Goal: Transaction & Acquisition: Obtain resource

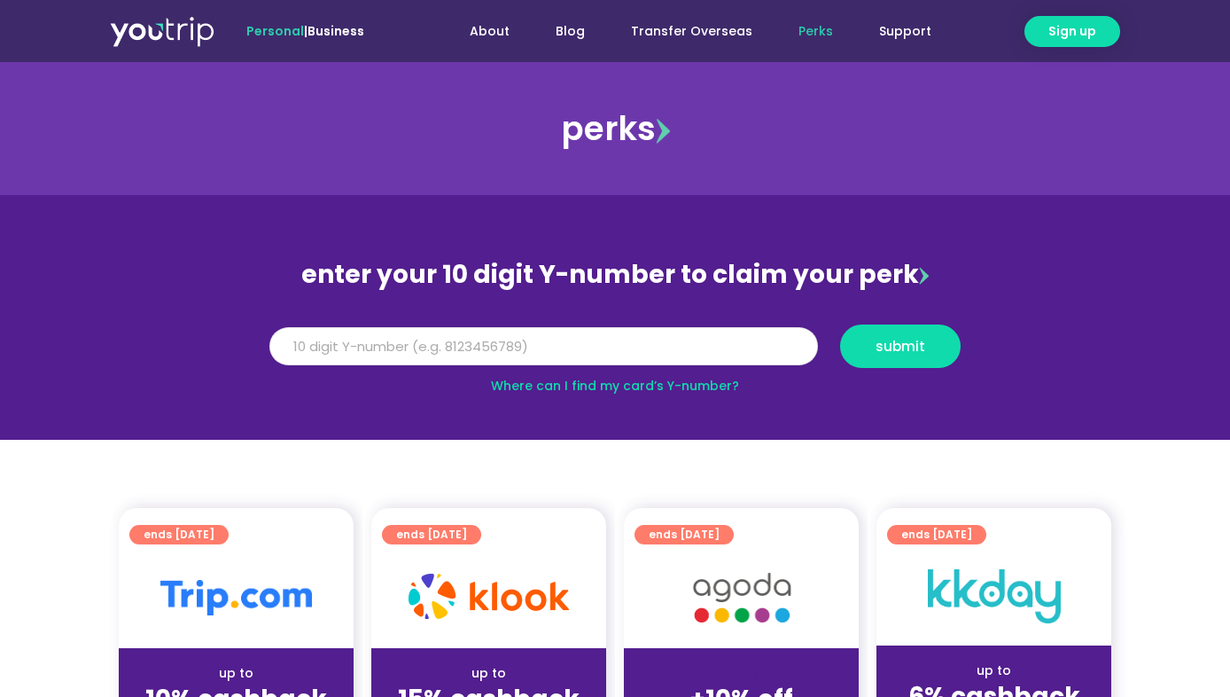
click at [585, 340] on input "Y Number" at bounding box center [543, 346] width 549 height 39
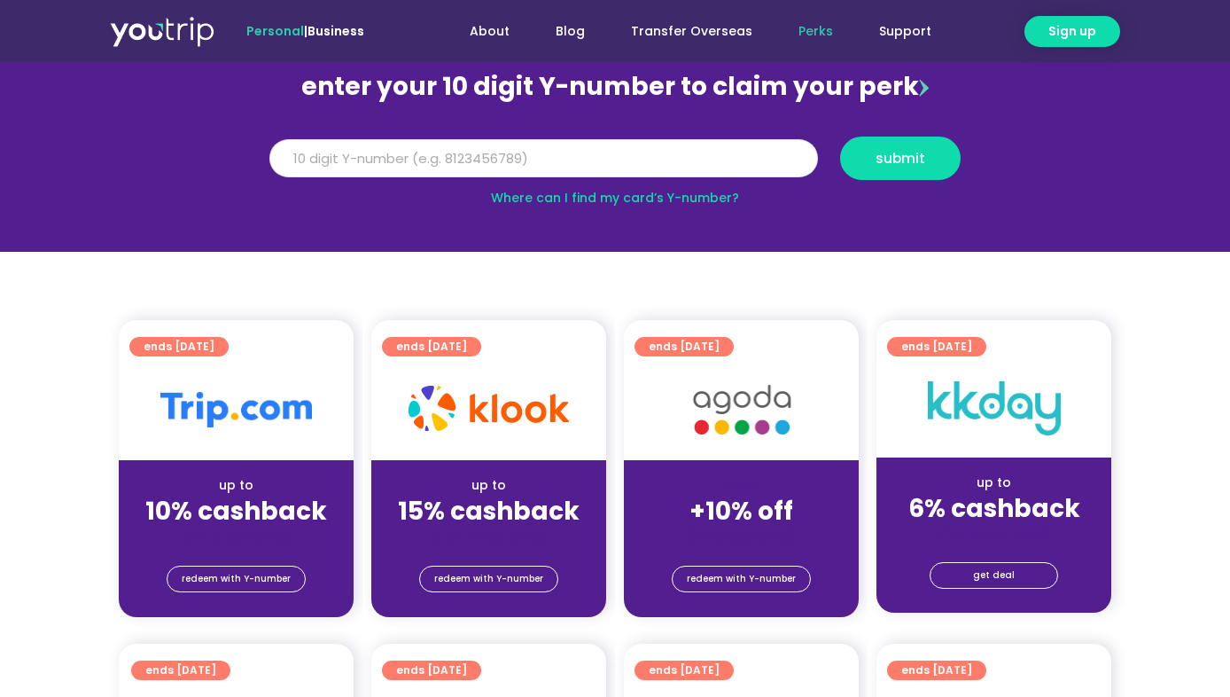
scroll to position [191, 0]
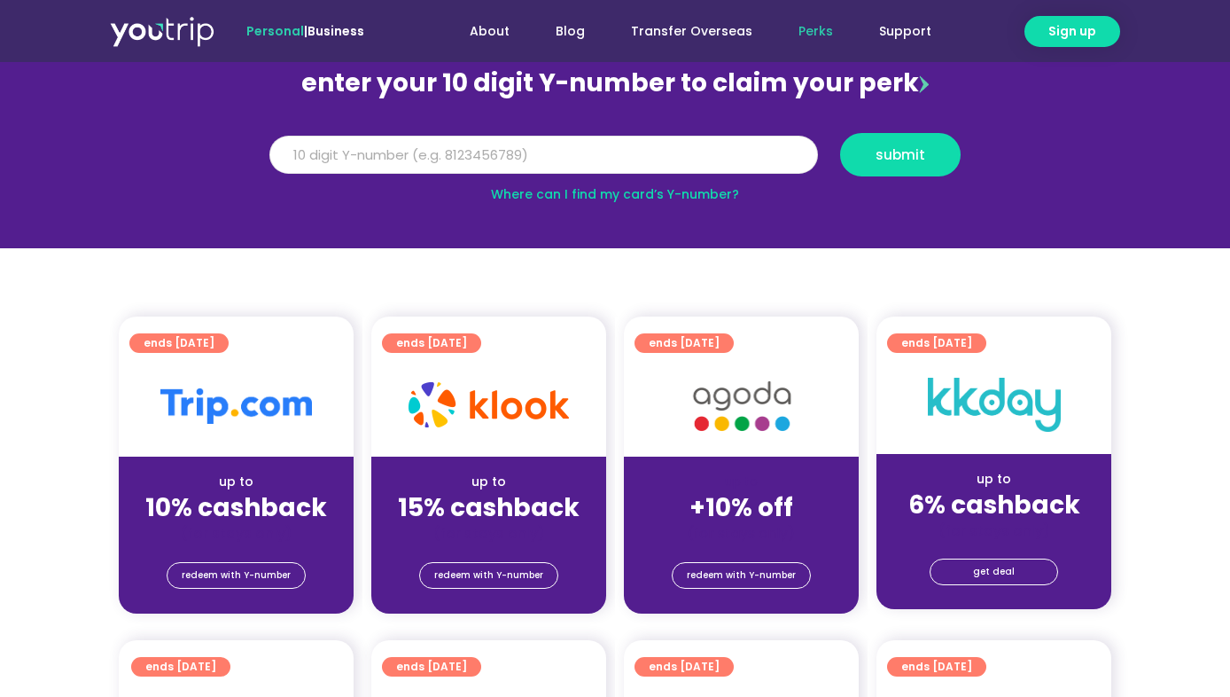
click at [589, 168] on input "Y Number" at bounding box center [543, 155] width 549 height 39
type input "8"
click at [889, 144] on button "submit" at bounding box center [900, 154] width 121 height 43
click at [294, 152] on input "Y Number" at bounding box center [543, 155] width 549 height 39
type input "8118414711"
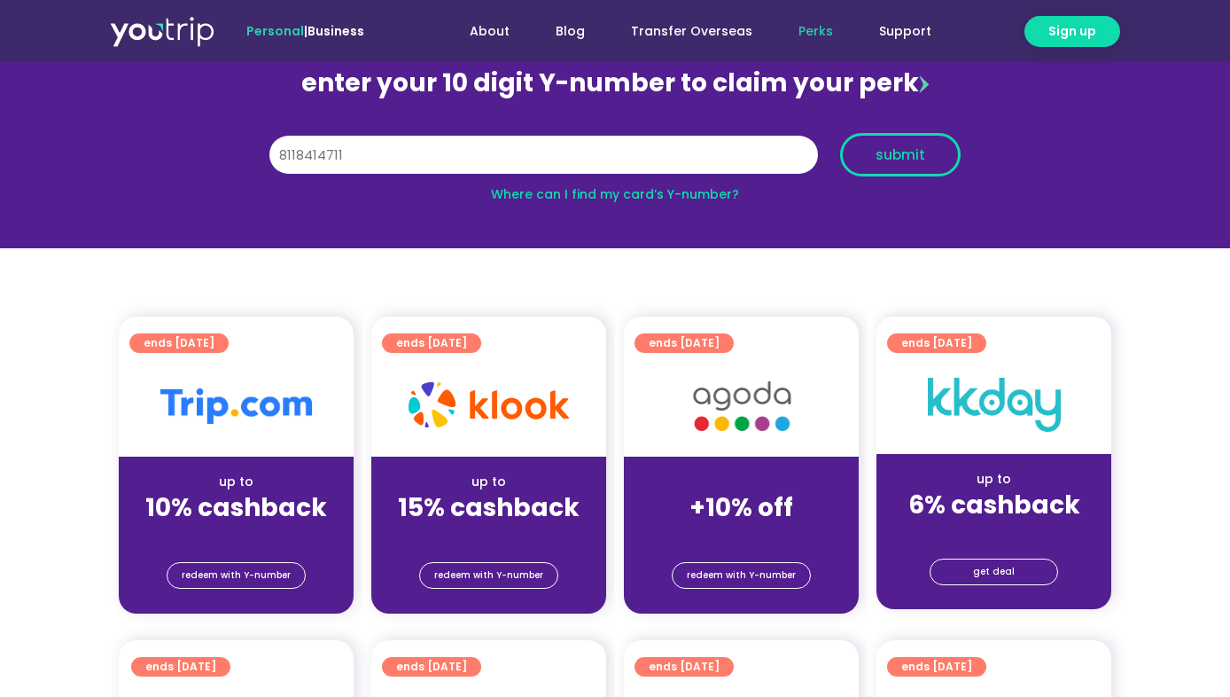
click at [896, 168] on button "submit" at bounding box center [900, 154] width 121 height 43
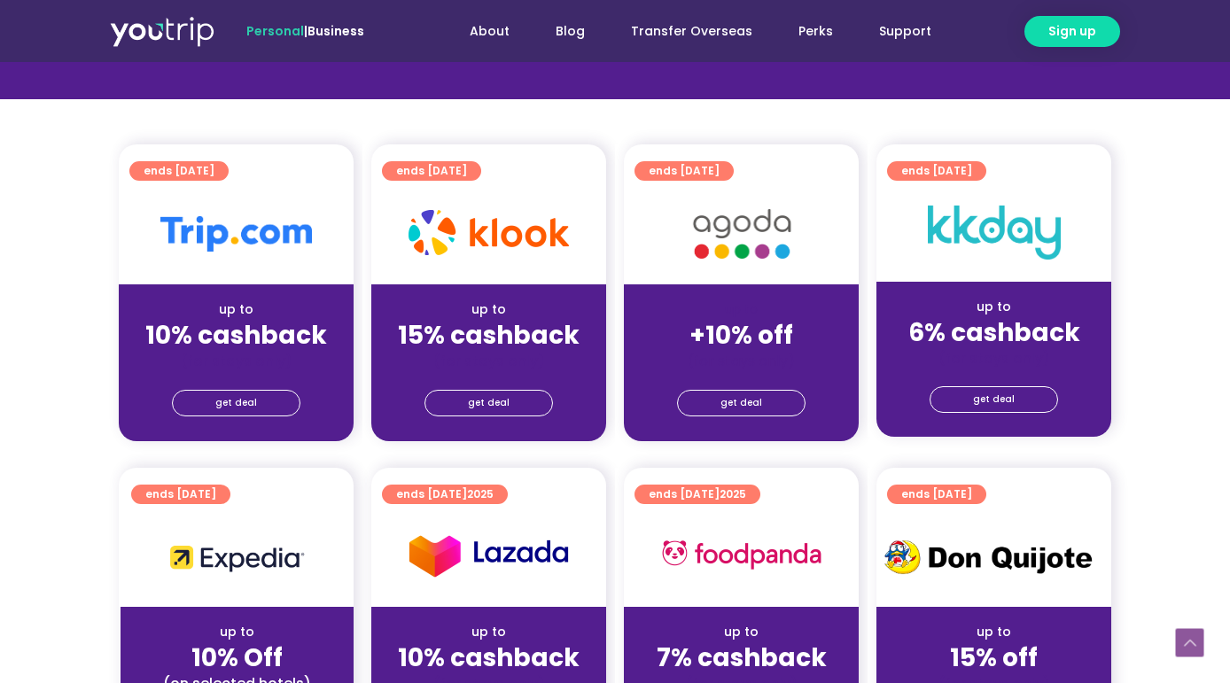
scroll to position [527, 0]
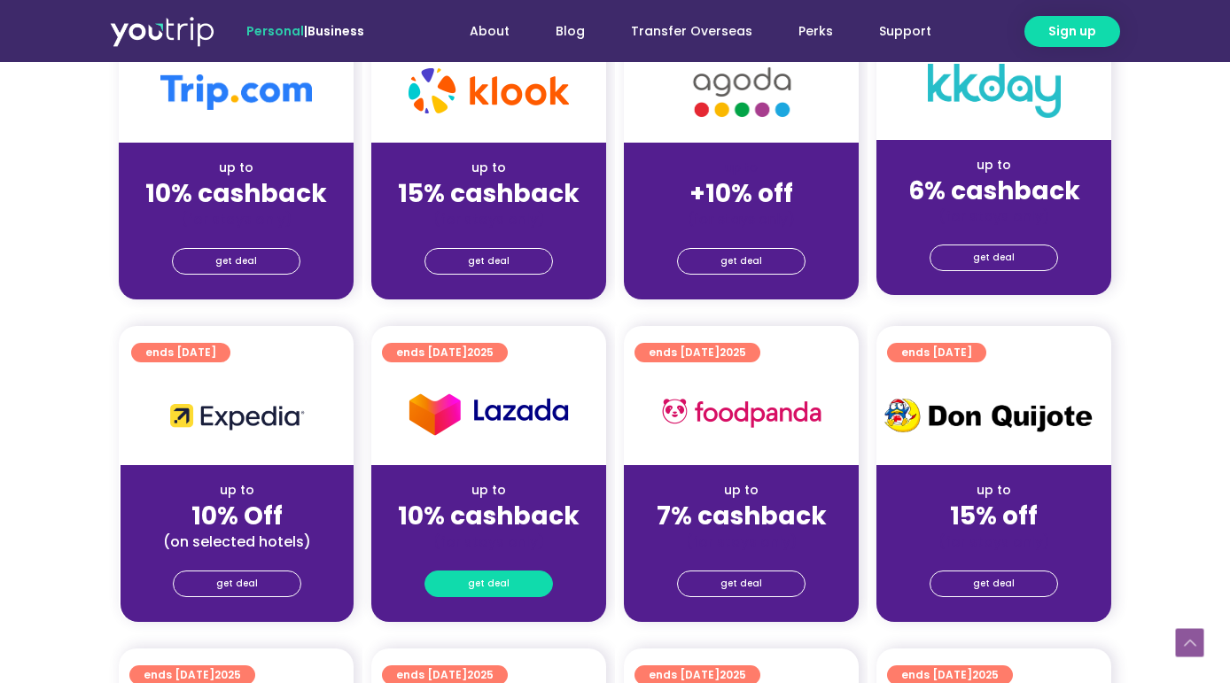
click at [490, 594] on span "get deal" at bounding box center [489, 584] width 42 height 25
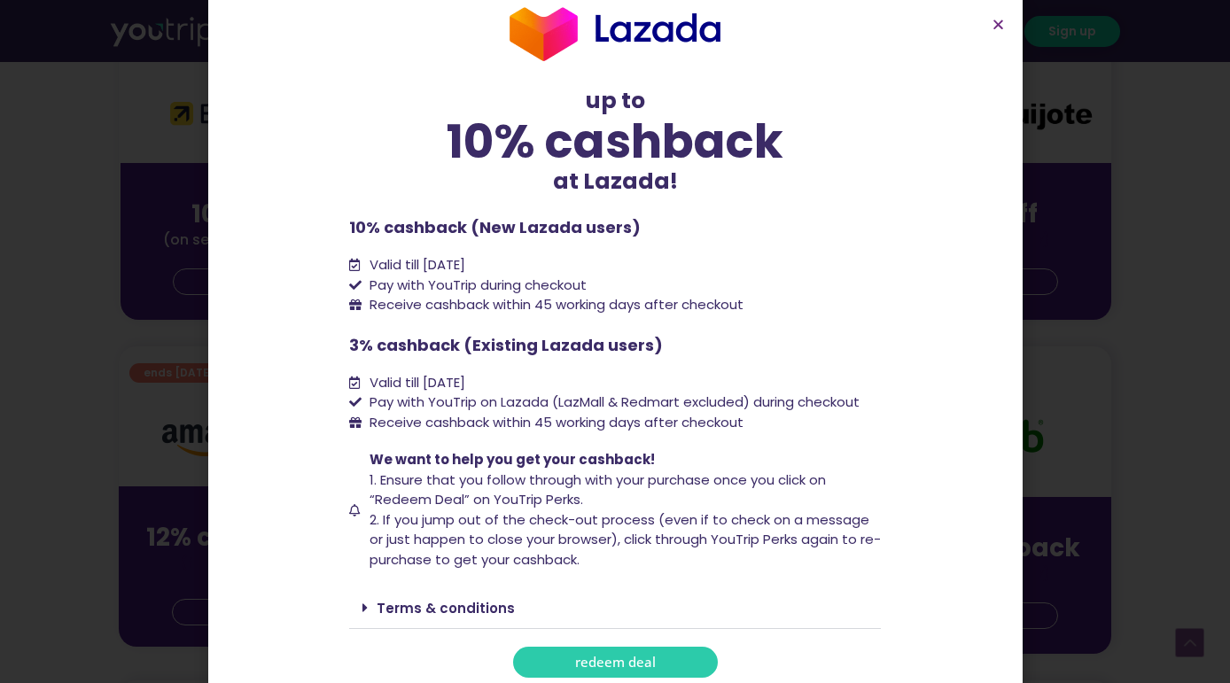
scroll to position [27, 0]
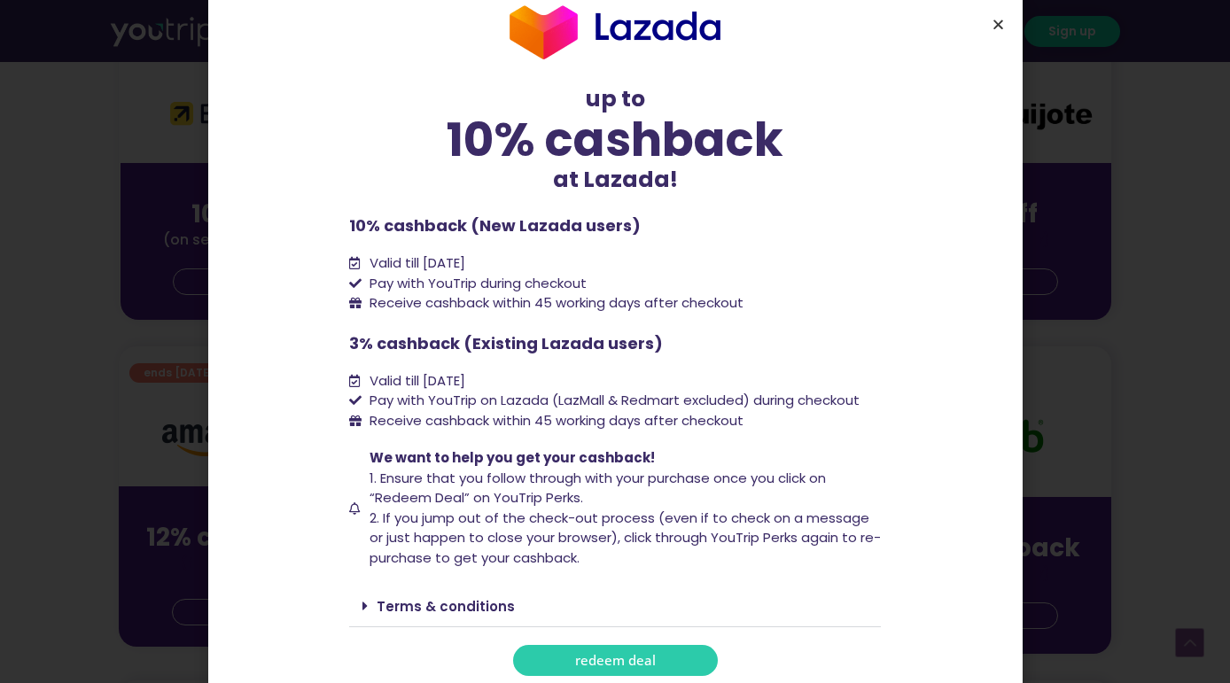
click at [996, 23] on icon "Close" at bounding box center [998, 24] width 13 height 13
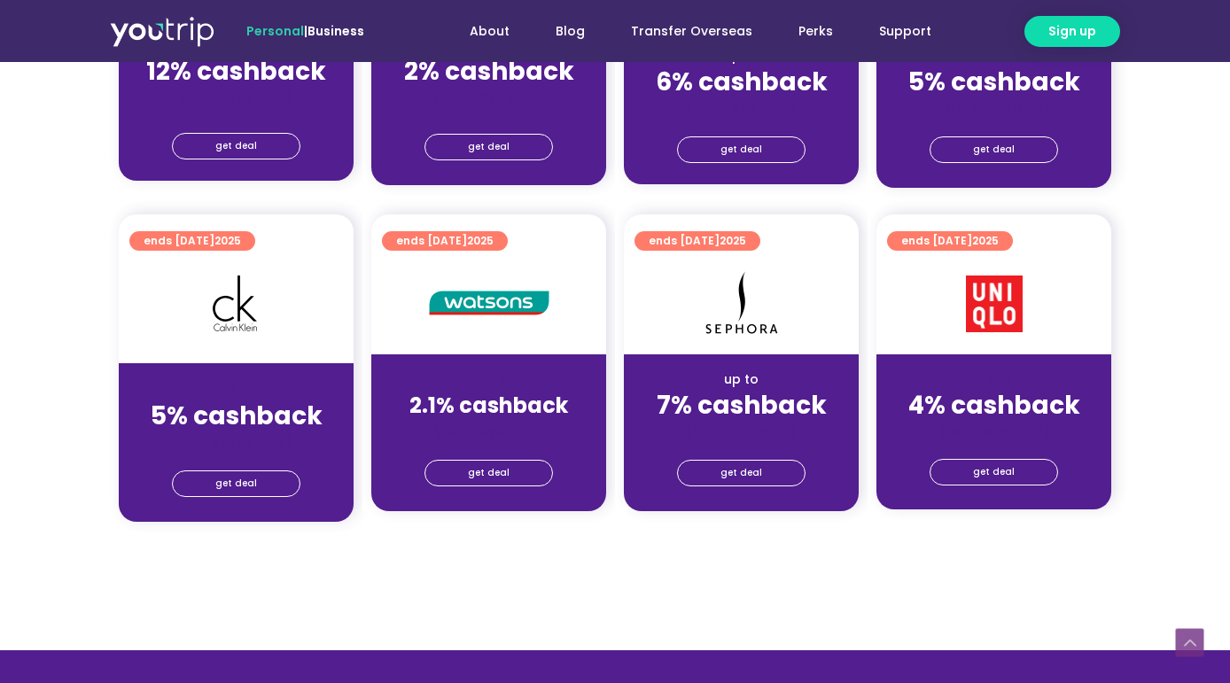
scroll to position [1332, 0]
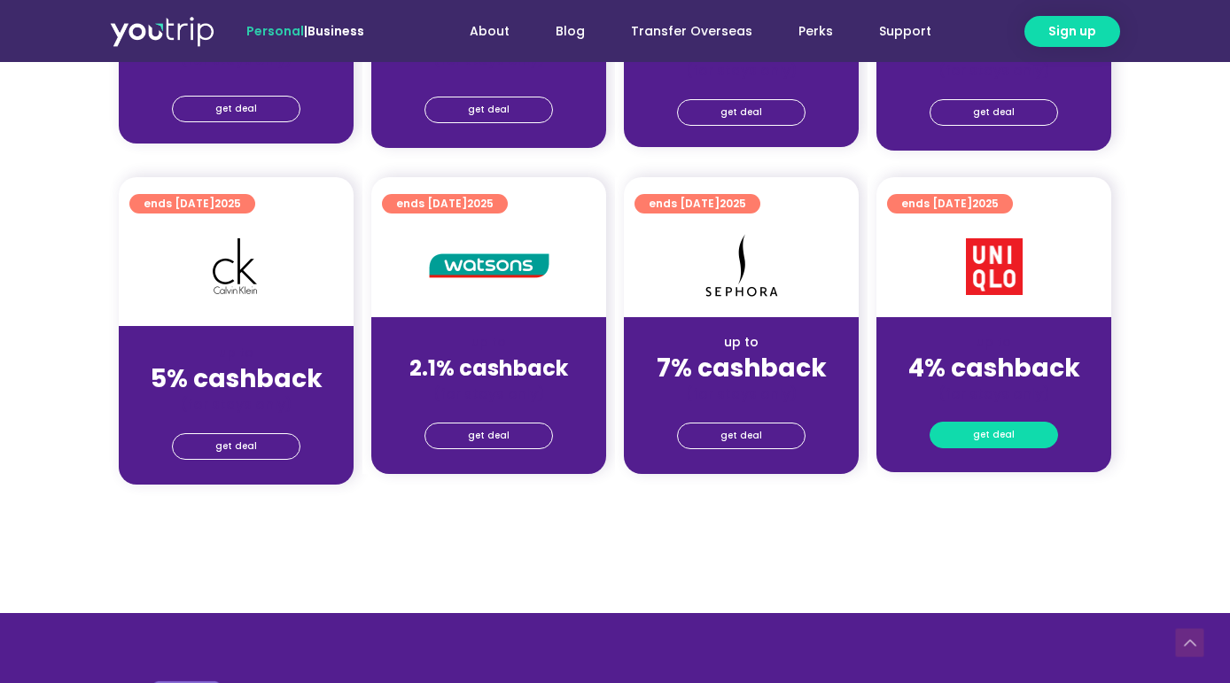
click at [985, 430] on span "get deal" at bounding box center [994, 435] width 42 height 25
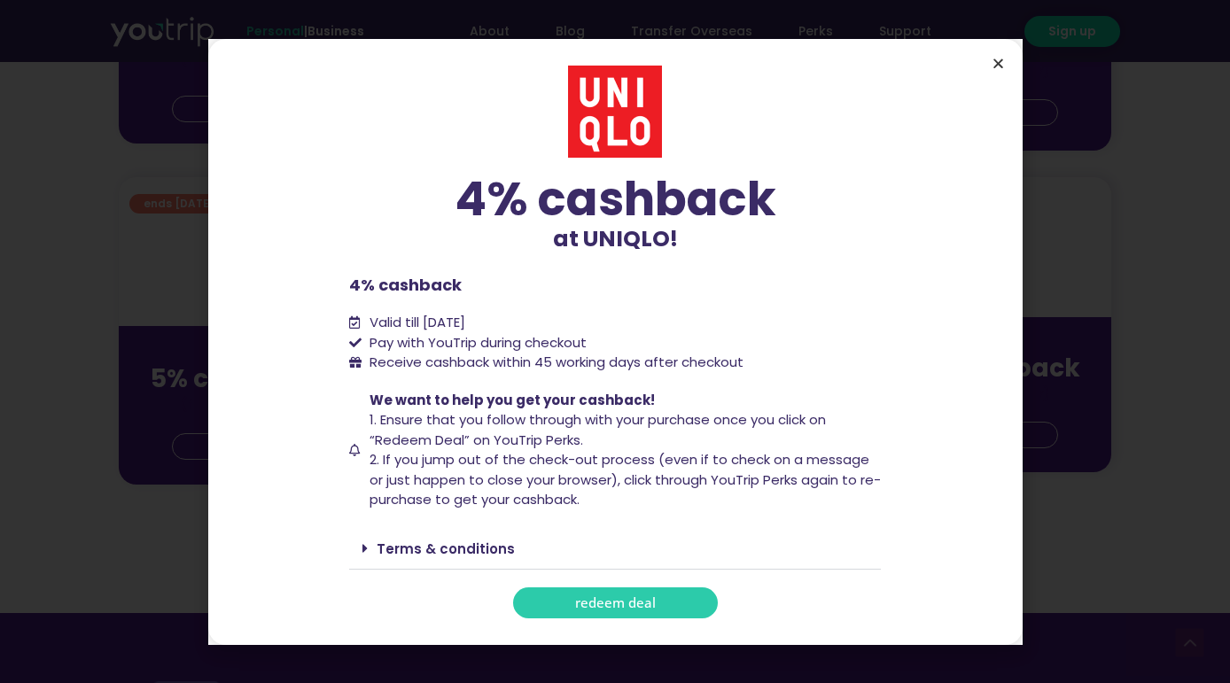
click at [995, 66] on icon "Close" at bounding box center [998, 63] width 13 height 13
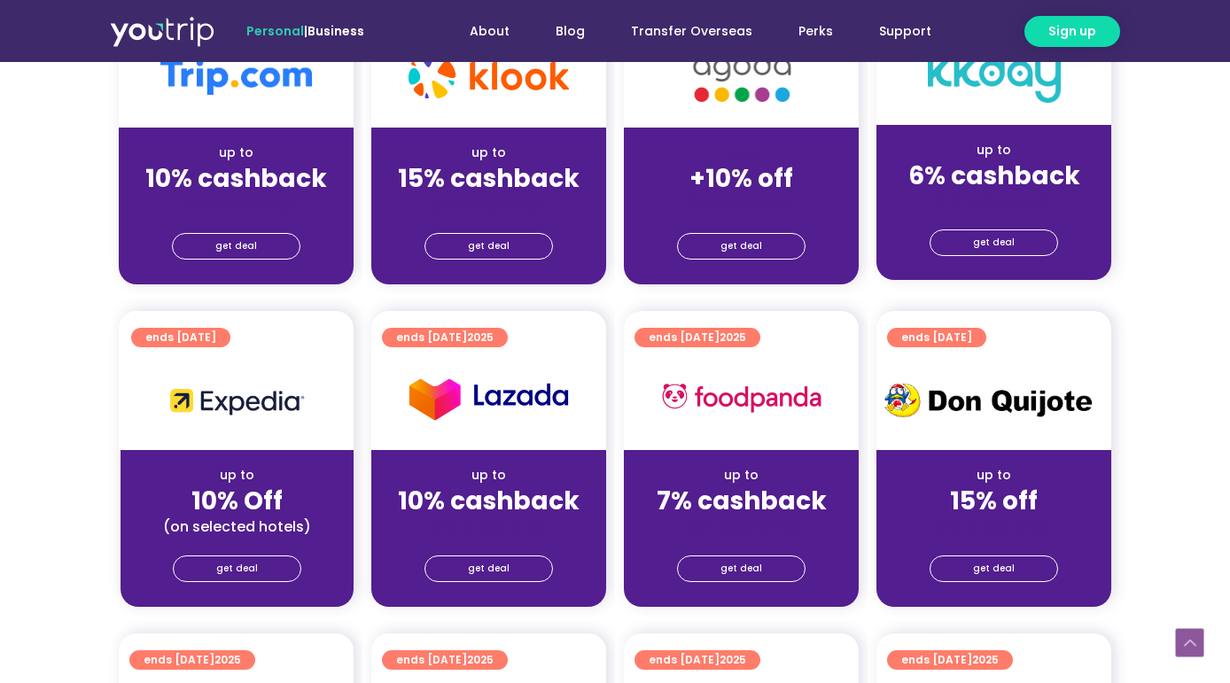
scroll to position [400, 0]
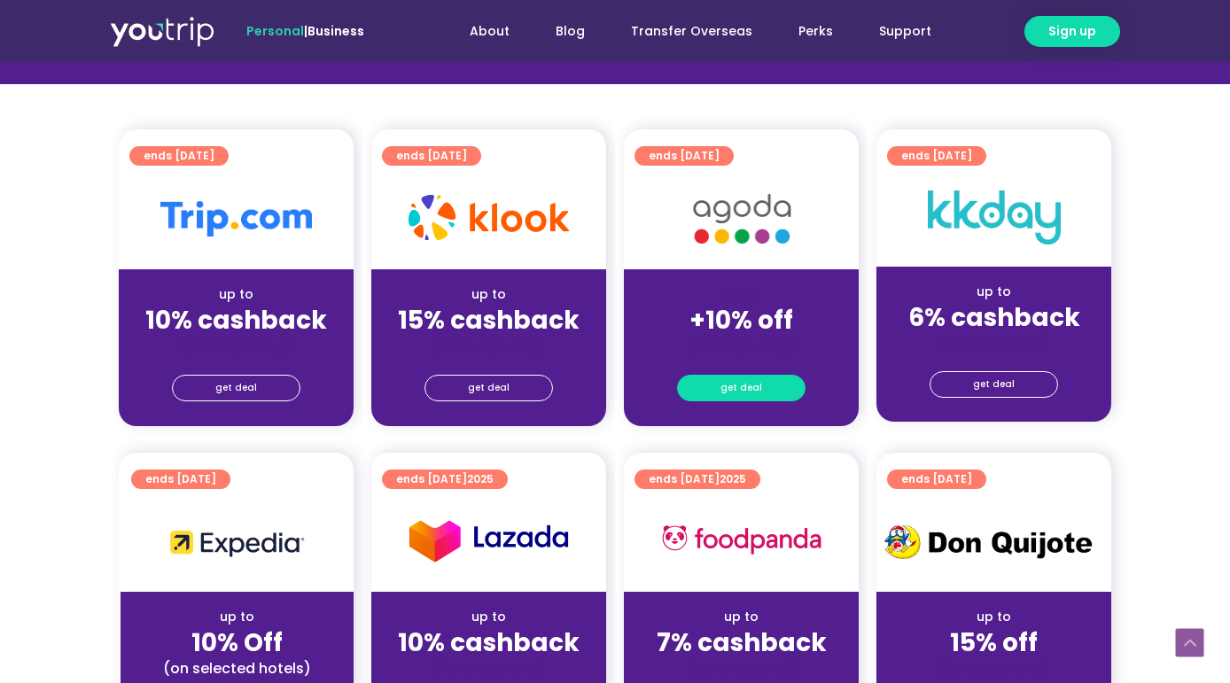
click at [743, 385] on span "get deal" at bounding box center [742, 388] width 42 height 25
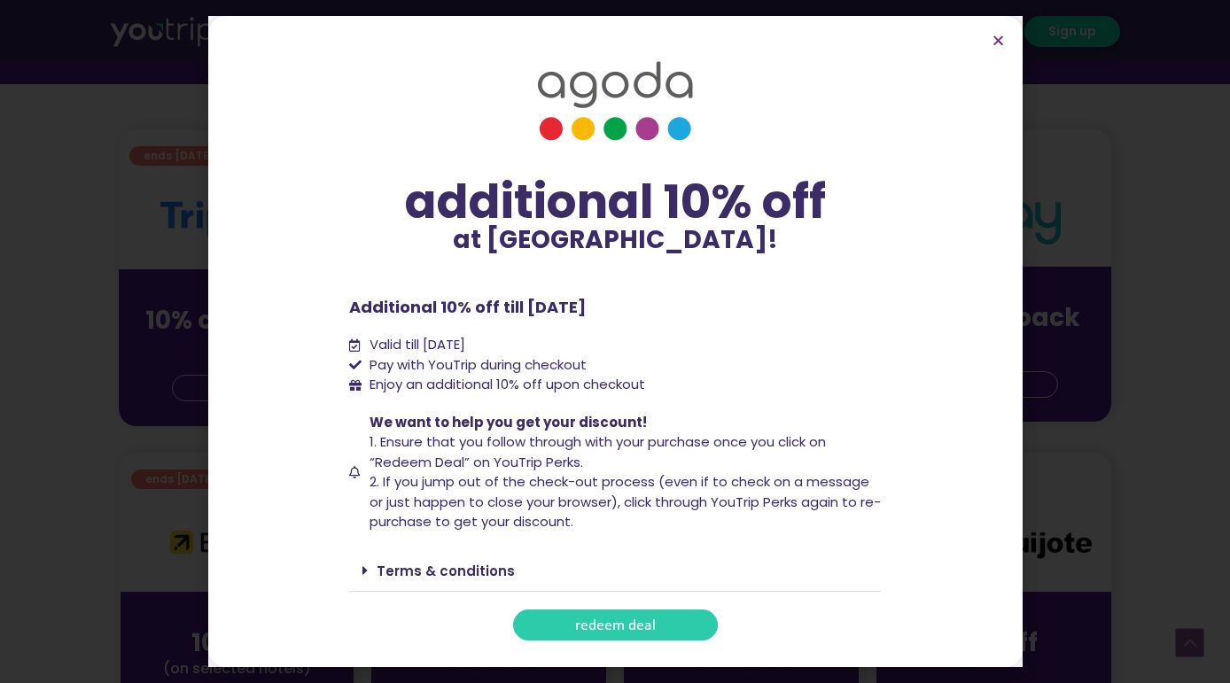
click at [575, 636] on link "redeem deal" at bounding box center [615, 625] width 205 height 31
